Goal: Information Seeking & Learning: Learn about a topic

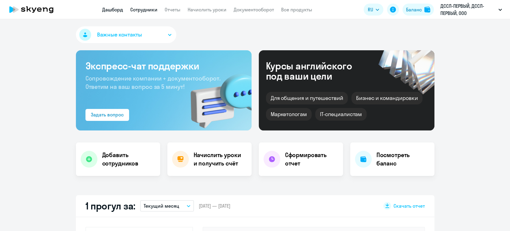
click at [141, 12] on link "Сотрудники" at bounding box center [143, 10] width 27 height 6
select select "30"
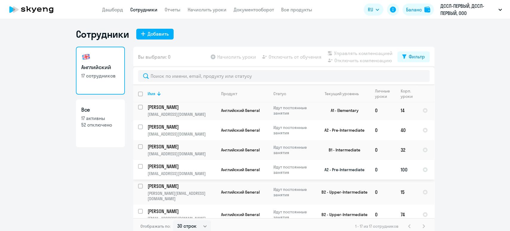
scroll to position [33, 0]
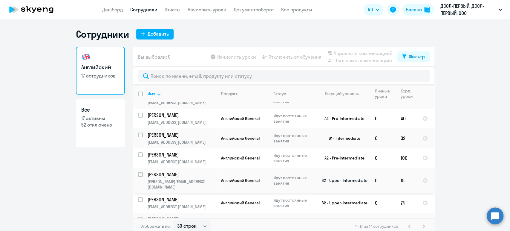
click at [174, 176] on p "[PERSON_NAME]" at bounding box center [182, 174] width 68 height 7
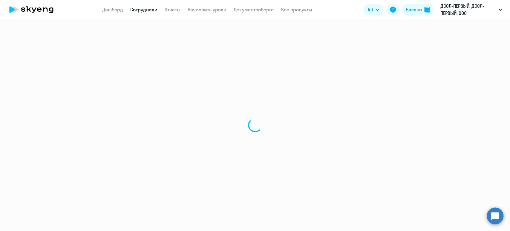
select select "english"
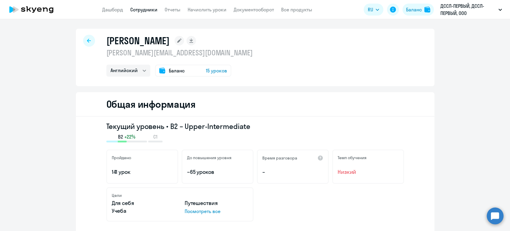
click at [88, 41] on div at bounding box center [89, 41] width 12 height 12
select select "30"
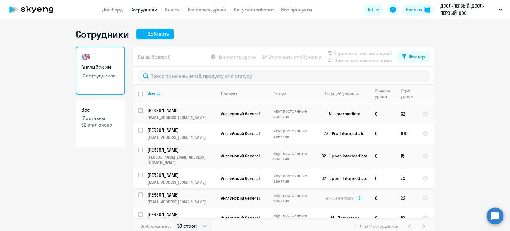
scroll to position [19, 0]
